Goal: Task Accomplishment & Management: Complete application form

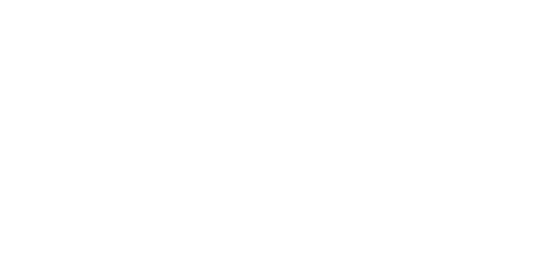
drag, startPoint x: 149, startPoint y: 156, endPoint x: 149, endPoint y: 160, distance: 4.4
click at [149, 0] on html at bounding box center [274, 0] width 549 height 0
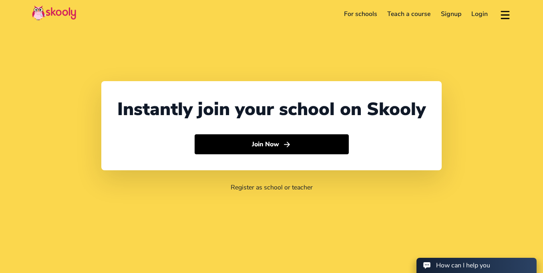
select select "92"
select select "Pakistan"
select select "[GEOGRAPHIC_DATA]/[GEOGRAPHIC_DATA]"
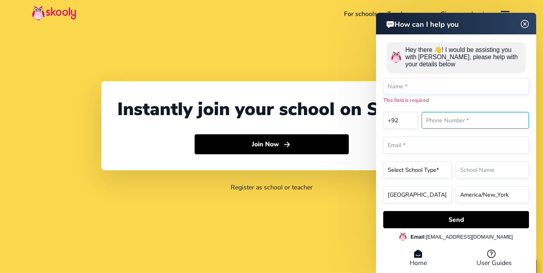
drag, startPoint x: 438, startPoint y: 118, endPoint x: 438, endPoint y: 124, distance: 6.4
click at [438, 124] on input "text" at bounding box center [474, 120] width 107 height 17
type input "03171370832"
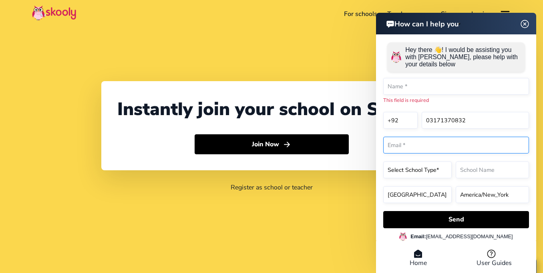
click at [404, 146] on input "email" at bounding box center [456, 145] width 146 height 17
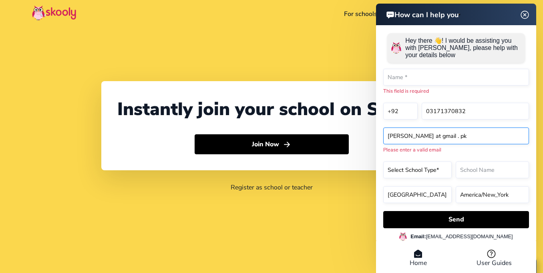
type input "mian wahab at gmail . pk"
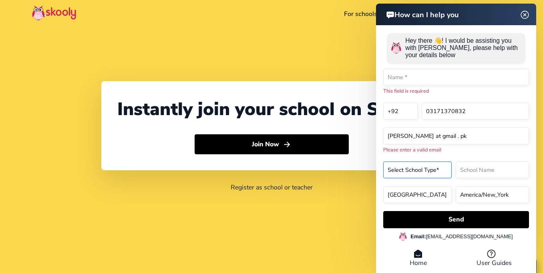
click at [395, 168] on select "Select School Type* Preschool Childcare K12 or primary school Academy Online sc…" at bounding box center [417, 170] width 68 height 17
select select "Online school"
click at [383, 162] on select "Select School Type* Preschool Childcare K12 or primary school Academy Online sc…" at bounding box center [417, 170] width 68 height 17
click at [466, 171] on input "text" at bounding box center [491, 170] width 73 height 17
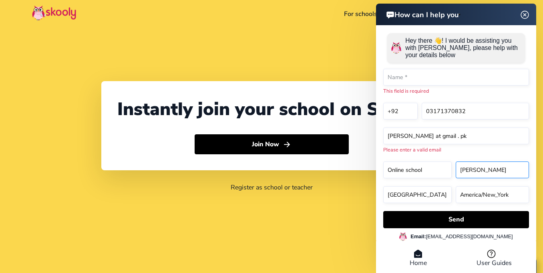
type input "[PERSON_NAME]"
click at [462, 191] on select "America/New_York Asia/Novosibirsk Africa/Cairo Africa/Johannesburg Europe/Athen…" at bounding box center [491, 194] width 73 height 17
select select "Asia/Ho_Chi_Minh"
click at [455, 186] on select "America/New_York Asia/Novosibirsk Africa/Cairo Africa/Johannesburg Europe/Athen…" at bounding box center [491, 194] width 73 height 17
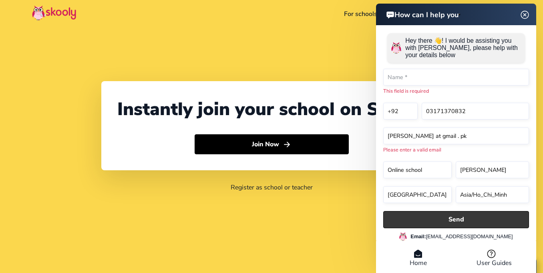
click at [428, 219] on button "Send" at bounding box center [456, 219] width 146 height 17
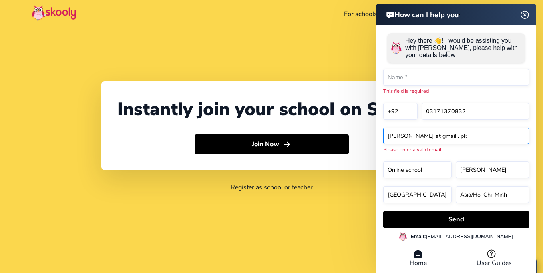
click at [389, 137] on input "mian wahab at gmail . pk" at bounding box center [456, 136] width 146 height 17
type input "imian wahab at gmail . pk"
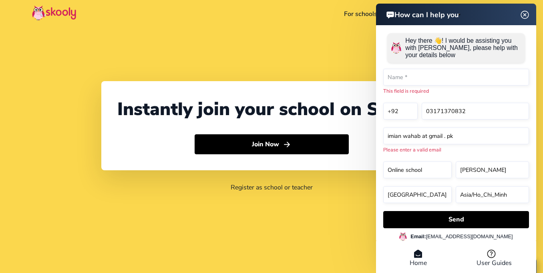
click at [414, 257] on icon at bounding box center [417, 254] width 9 height 10
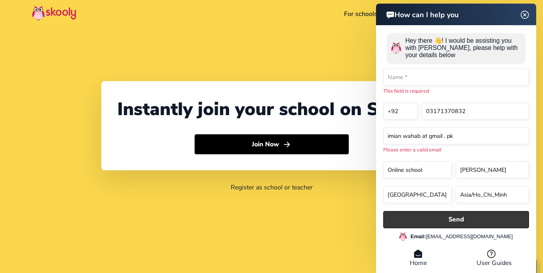
click at [414, 214] on button "Send" at bounding box center [456, 219] width 146 height 17
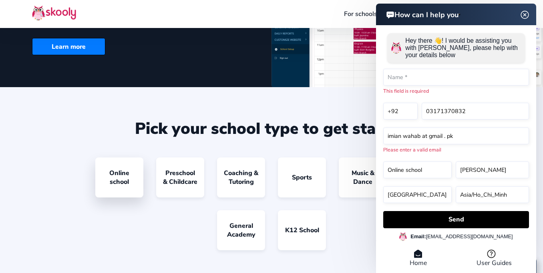
scroll to position [600, 0]
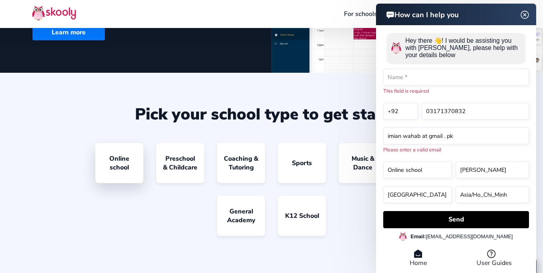
click at [111, 165] on link "Online school" at bounding box center [119, 163] width 48 height 40
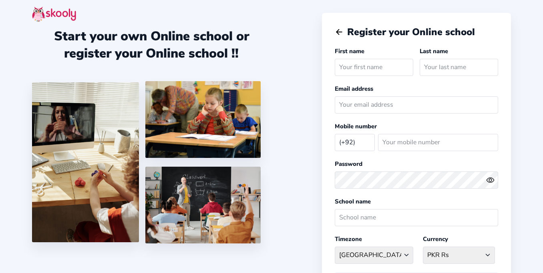
select select "PK"
click at [351, 69] on input "text" at bounding box center [374, 67] width 78 height 17
type input "[PERSON_NAME]"
click at [447, 71] on input "text" at bounding box center [458, 67] width 78 height 17
type input "saad"
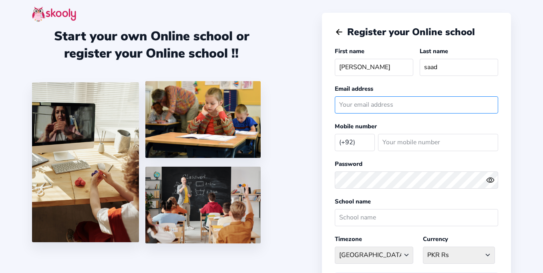
click at [381, 110] on input "email" at bounding box center [416, 104] width 163 height 17
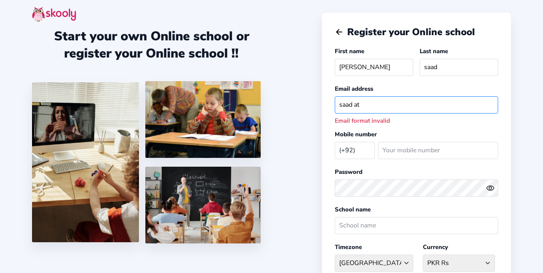
click at [351, 108] on input "saad at" at bounding box center [416, 104] width 163 height 17
click at [347, 107] on input "saad at" at bounding box center [416, 104] width 163 height 17
click at [385, 107] on input "saad at" at bounding box center [416, 104] width 163 height 17
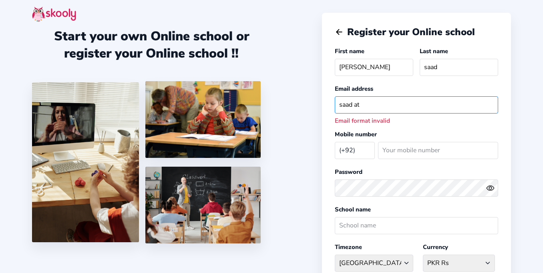
click at [345, 105] on input "saad at" at bounding box center [416, 104] width 163 height 17
drag, startPoint x: 344, startPoint y: 105, endPoint x: 335, endPoint y: 106, distance: 9.2
click at [335, 106] on input "saad at" at bounding box center [416, 104] width 163 height 17
click at [352, 108] on input "saad at" at bounding box center [416, 104] width 163 height 17
drag, startPoint x: 351, startPoint y: 109, endPoint x: 327, endPoint y: 110, distance: 24.4
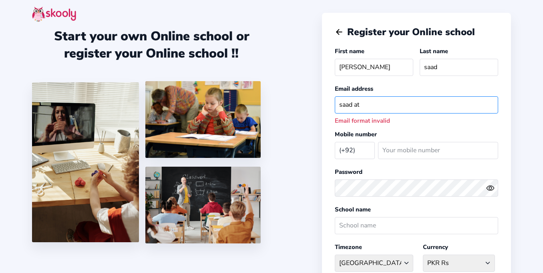
click at [327, 110] on div "Register your Online school First name [PERSON_NAME] Last name [PERSON_NAME] Em…" at bounding box center [416, 210] width 189 height 395
click at [365, 106] on input "saad at" at bounding box center [416, 104] width 163 height 17
type input "saad at gmail .pk"
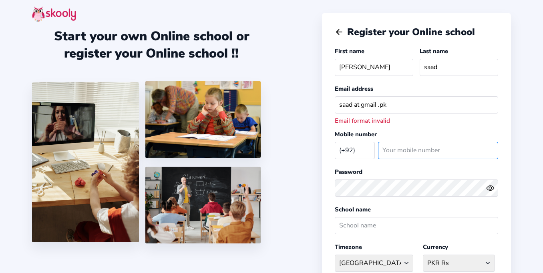
drag, startPoint x: 398, startPoint y: 156, endPoint x: 403, endPoint y: 152, distance: 6.1
click at [403, 152] on input "number" at bounding box center [438, 150] width 120 height 17
click at [489, 153] on input "-1" at bounding box center [438, 150] width 120 height 17
click at [491, 148] on input "0" at bounding box center [438, 150] width 120 height 17
type input "03171370832"
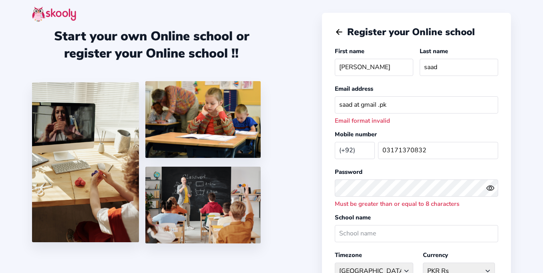
click at [291, 194] on div "Start your own Online school or register your Online school !!" at bounding box center [177, 136] width 290 height 273
click at [275, 187] on div "Start your own Online school or register your Online school !!" at bounding box center [177, 136] width 290 height 273
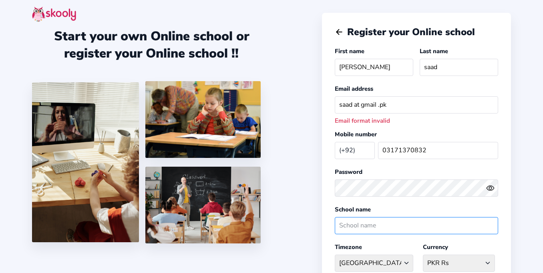
click at [366, 229] on input "text" at bounding box center [416, 225] width 163 height 17
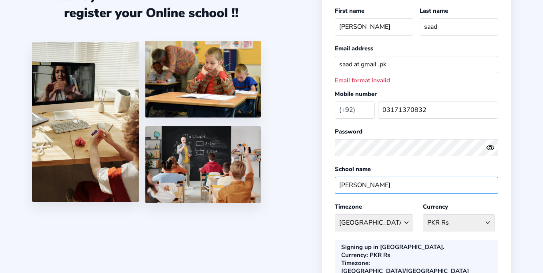
scroll to position [48, 0]
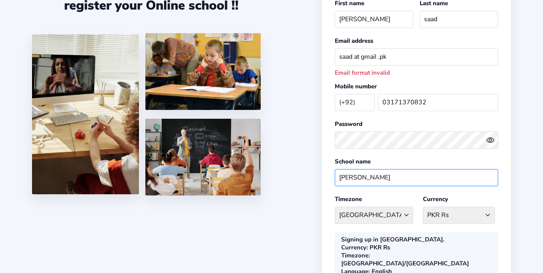
type input "[PERSON_NAME]"
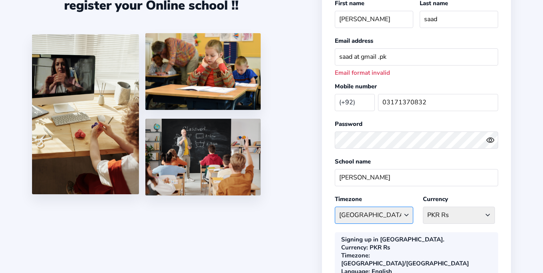
click at [353, 216] on select "[GEOGRAPHIC_DATA]/[GEOGRAPHIC_DATA] [GEOGRAPHIC_DATA] - [GEOGRAPHIC_DATA]/[GEOG…" at bounding box center [374, 215] width 78 height 17
click at [271, 219] on div "Start your own Online school or register your Online school !!" at bounding box center [177, 88] width 290 height 273
click at [405, 214] on select "[GEOGRAPHIC_DATA]/[GEOGRAPHIC_DATA] [GEOGRAPHIC_DATA] - [GEOGRAPHIC_DATA]/[GEOG…" at bounding box center [374, 215] width 78 height 17
select select "[GEOGRAPHIC_DATA]/[GEOGRAPHIC_DATA]"
click at [335, 207] on select "[GEOGRAPHIC_DATA]/[GEOGRAPHIC_DATA] [GEOGRAPHIC_DATA] - [GEOGRAPHIC_DATA]/[GEOG…" at bounding box center [374, 215] width 78 height 17
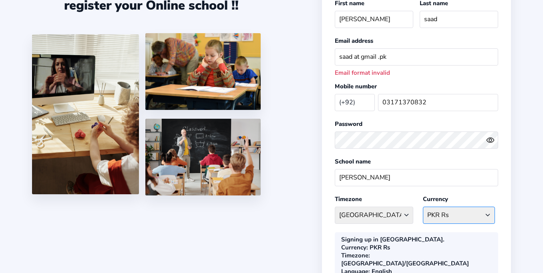
click at [435, 215] on select "PKR Rs Afghanistan AFN - ؋. [GEOGRAPHIC_DATA] ALL - L [GEOGRAPHIC_DATA] DZD - د…" at bounding box center [459, 215] width 72 height 17
click at [451, 217] on select "PKR Rs Afghanistan AFN - ؋. [GEOGRAPHIC_DATA] ALL - L [GEOGRAPHIC_DATA] DZD - د…" at bounding box center [459, 215] width 72 height 17
click at [451, 214] on select "PKR Rs Afghanistan AFN - ؋. [GEOGRAPHIC_DATA] ALL - L [GEOGRAPHIC_DATA] DZD - د…" at bounding box center [459, 215] width 72 height 17
click at [472, 216] on select "PKR Rs Afghanistan AFN - ؋. [GEOGRAPHIC_DATA] ALL - L [GEOGRAPHIC_DATA] DZD - د…" at bounding box center [459, 215] width 72 height 17
click at [489, 216] on select "[PERSON_NAME] [PERSON_NAME] Afghanistan AFN - ؋. [GEOGRAPHIC_DATA] ALL - L [GEO…" at bounding box center [459, 215] width 72 height 17
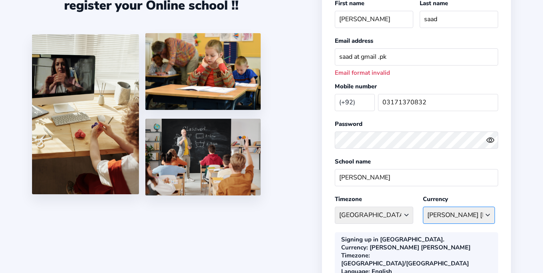
click at [489, 214] on select "[PERSON_NAME] [PERSON_NAME] Afghanistan AFN - ؋. [GEOGRAPHIC_DATA] ALL - L [GEO…" at bounding box center [459, 215] width 72 height 17
click at [487, 215] on select "[PERSON_NAME] [PERSON_NAME] Afghanistan AFN - ؋. [GEOGRAPHIC_DATA] ALL - L [GEO…" at bounding box center [459, 215] width 72 height 17
click at [487, 217] on select "[PERSON_NAME] [PERSON_NAME] Afghanistan AFN - ؋. [GEOGRAPHIC_DATA] ALL - L [GEO…" at bounding box center [459, 215] width 72 height 17
select select "PKR Rs"
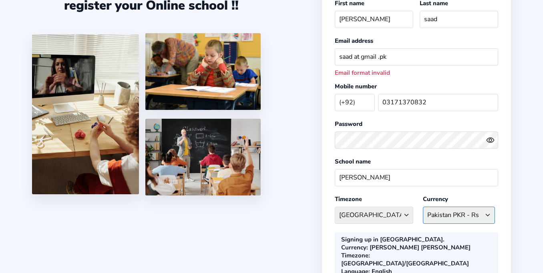
click at [423, 207] on select "[PERSON_NAME] [PERSON_NAME] Afghanistan AFN - ؋. [GEOGRAPHIC_DATA] ALL - L [GEO…" at bounding box center [459, 215] width 72 height 17
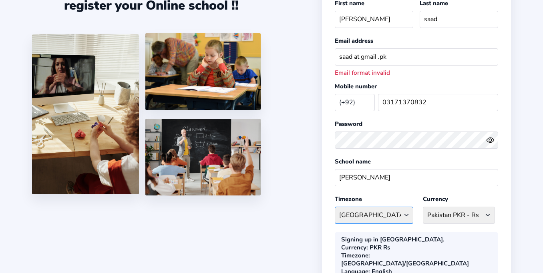
click at [401, 214] on select "[GEOGRAPHIC_DATA]/[GEOGRAPHIC_DATA] [GEOGRAPHIC_DATA] - [GEOGRAPHIC_DATA]/[GEOG…" at bounding box center [374, 215] width 78 height 17
click at [335, 207] on select "[GEOGRAPHIC_DATA]/[GEOGRAPHIC_DATA] [GEOGRAPHIC_DATA] - [GEOGRAPHIC_DATA]/[GEOG…" at bounding box center [374, 215] width 78 height 17
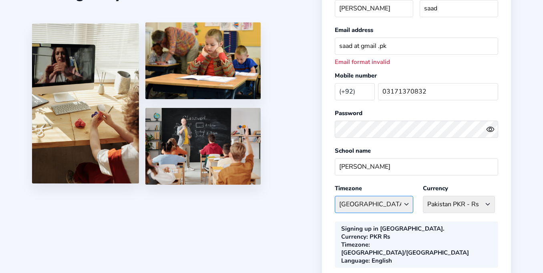
scroll to position [0, 0]
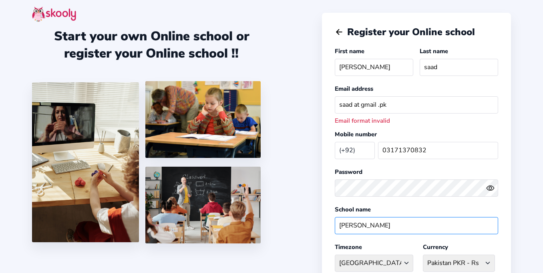
click at [389, 227] on input "[PERSON_NAME]" at bounding box center [416, 225] width 163 height 17
type input "[PERSON_NAME][GEOGRAPHIC_DATA]"
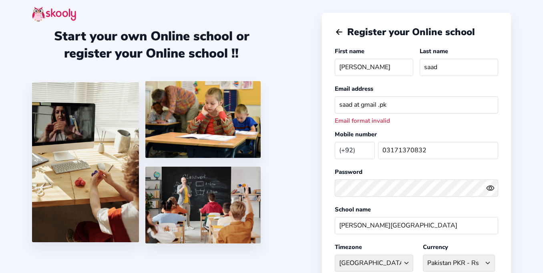
click at [420, 207] on div "School name [PERSON_NAME][GEOGRAPHIC_DATA]" at bounding box center [416, 221] width 163 height 32
click at [344, 67] on input "[PERSON_NAME]" at bounding box center [374, 67] width 78 height 17
drag, startPoint x: 423, startPoint y: 94, endPoint x: 312, endPoint y: 51, distance: 119.4
click at [423, 94] on div "Email address saad at gmail .pk Email format invalid" at bounding box center [416, 104] width 163 height 40
click at [359, 66] on input "[PERSON_NAME]" at bounding box center [374, 67] width 78 height 17
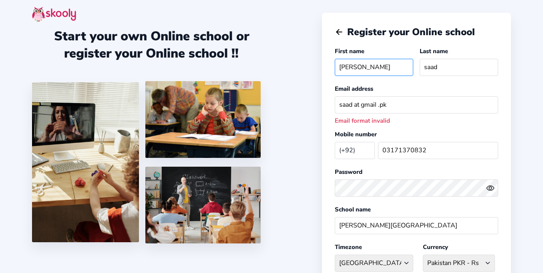
type input "[PERSON_NAME]"
click at [342, 104] on input "saad at gmail .pk" at bounding box center [416, 104] width 163 height 17
click at [324, 111] on div "Register your Online school First name [PERSON_NAME] Last name [PERSON_NAME] Em…" at bounding box center [416, 210] width 189 height 395
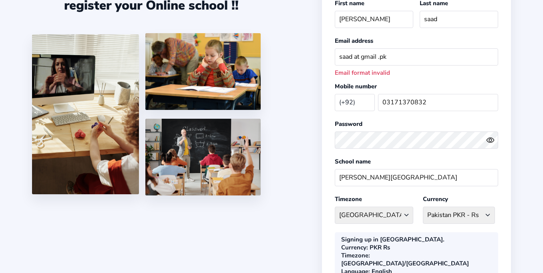
scroll to position [137, 0]
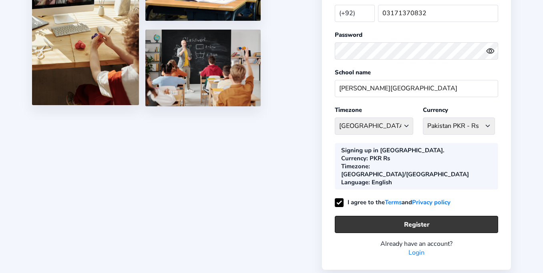
click at [423, 216] on button "Register" at bounding box center [416, 224] width 163 height 17
click at [424, 216] on button "Register" at bounding box center [416, 224] width 163 height 17
drag, startPoint x: 410, startPoint y: 201, endPoint x: 414, endPoint y: 199, distance: 4.5
click at [414, 216] on button "Register" at bounding box center [416, 224] width 163 height 17
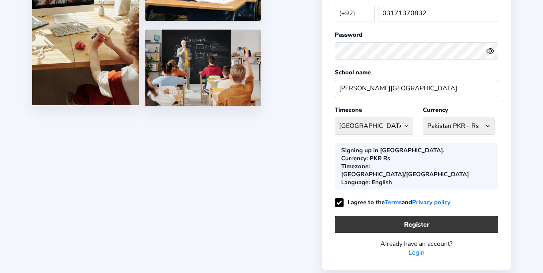
click at [335, 216] on button "Register" at bounding box center [416, 224] width 163 height 17
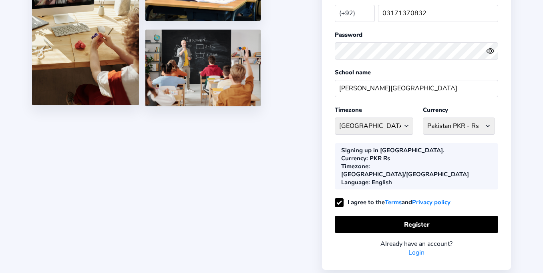
click at [337, 199] on label "I agree to the Terms and Privacy policy" at bounding box center [393, 203] width 116 height 8
click at [337, 201] on input "I agree to the Terms and Privacy policy" at bounding box center [339, 205] width 8 height 8
click at [339, 199] on label "I agree to the Terms and Privacy policy" at bounding box center [393, 203] width 116 height 8
click at [339, 201] on input "I agree to the Terms and Privacy policy" at bounding box center [339, 205] width 8 height 8
checkbox input "true"
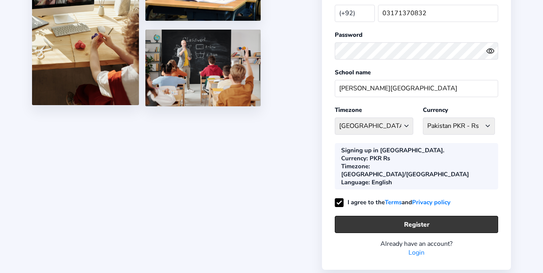
click at [404, 216] on button "Register" at bounding box center [416, 224] width 163 height 17
click at [405, 216] on button "Register" at bounding box center [416, 224] width 163 height 17
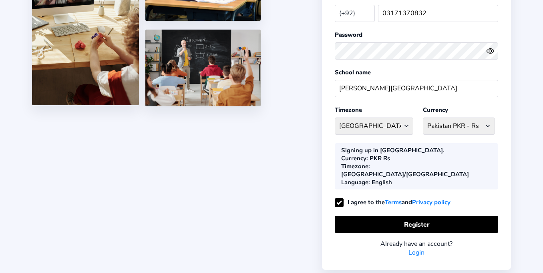
drag, startPoint x: 415, startPoint y: 235, endPoint x: 415, endPoint y: 225, distance: 9.6
click at [415, 232] on div "Register your Online school First name [PERSON_NAME] Last name [PERSON_NAME] Em…" at bounding box center [416, 73] width 189 height 395
click at [416, 249] on link "Login" at bounding box center [416, 253] width 16 height 9
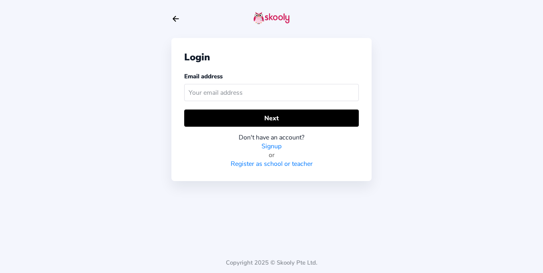
click at [416, 225] on div "Login Email address Next Don't have an account? Signup or Register as school or…" at bounding box center [271, 136] width 543 height 273
drag, startPoint x: 199, startPoint y: 85, endPoint x: 202, endPoint y: 88, distance: 4.8
click at [201, 88] on input "text" at bounding box center [275, 92] width 174 height 17
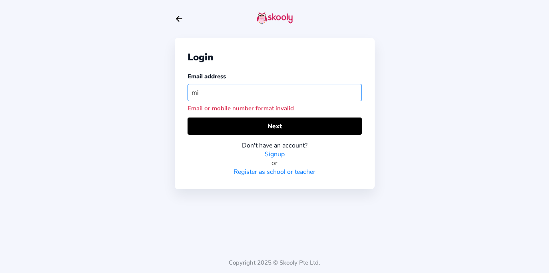
type input "m"
click at [237, 95] on input "[PERSON_NAME]" at bounding box center [275, 92] width 174 height 17
click at [227, 95] on input "[PERSON_NAME]" at bounding box center [275, 92] width 174 height 17
click at [229, 94] on input "[PERSON_NAME]" at bounding box center [275, 92] width 174 height 17
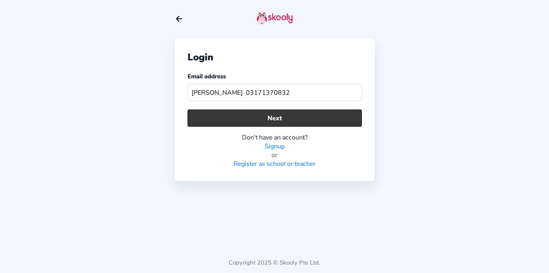
click at [299, 120] on button "Next" at bounding box center [275, 118] width 174 height 17
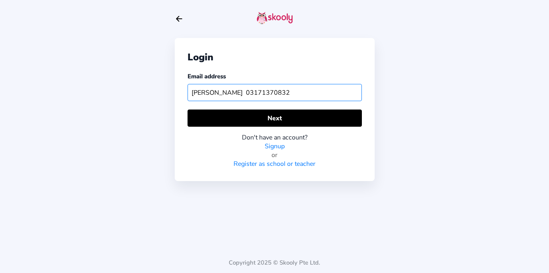
click at [219, 90] on input "[PERSON_NAME] 03171370832" at bounding box center [275, 92] width 174 height 17
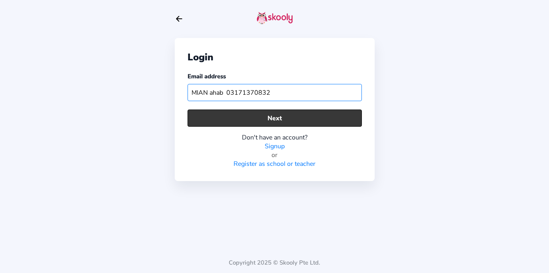
type input "[PERSON_NAME] 03171370832"
